Goal: Task Accomplishment & Management: Complete application form

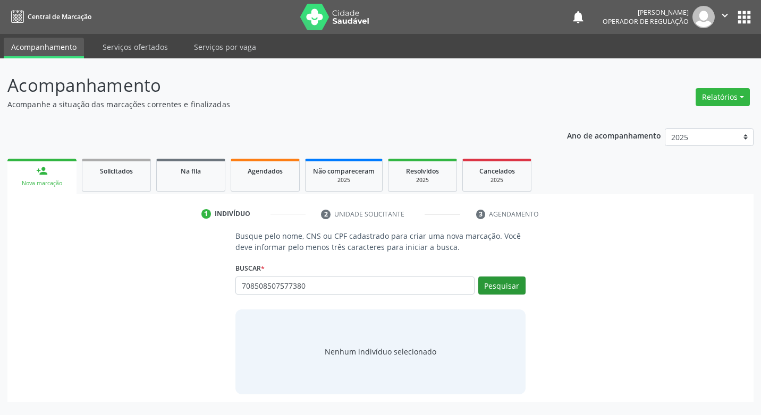
type input "708508507577380"
click at [486, 285] on button "Pesquisar" at bounding box center [501, 286] width 47 height 18
type input "708508507577380"
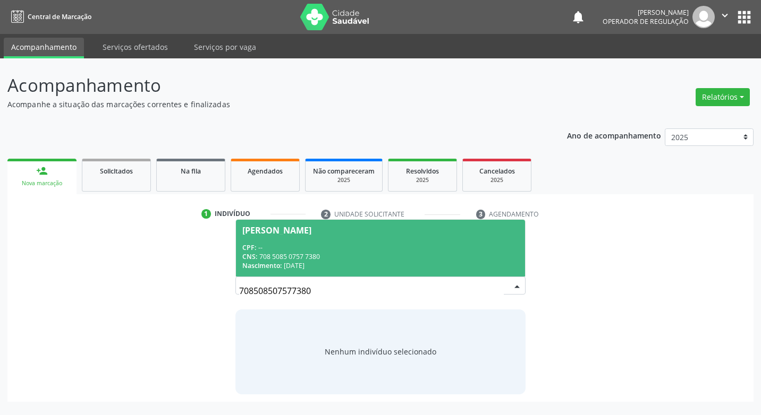
click at [314, 237] on span "[PERSON_NAME] CPF: -- CNS: 708 5085 0757 7380 Nascimento: [DATE]" at bounding box center [380, 248] width 288 height 57
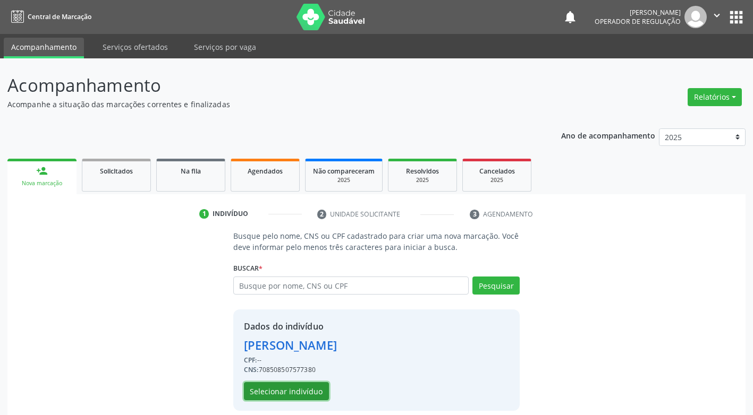
click at [264, 389] on button "Selecionar indivíduo" at bounding box center [286, 392] width 85 height 18
